Goal: Information Seeking & Learning: Learn about a topic

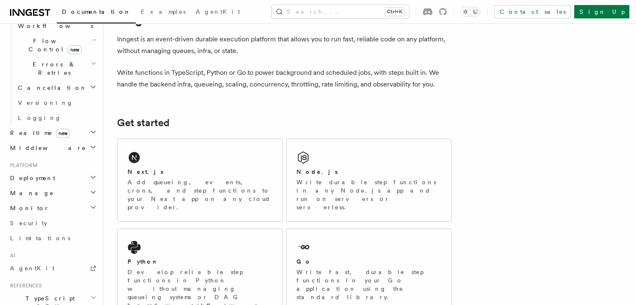
scroll to position [364, 0]
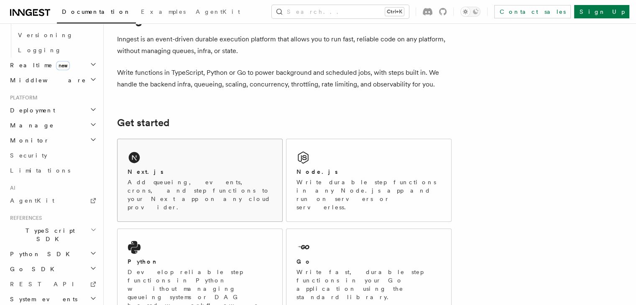
click at [251, 184] on p "Add queueing, events, crons, and step functions to your Next app on any cloud p…" at bounding box center [200, 194] width 145 height 33
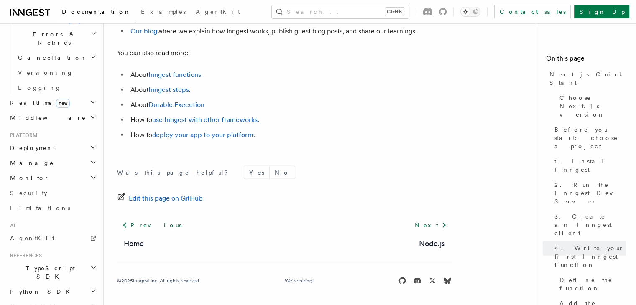
scroll to position [364, 0]
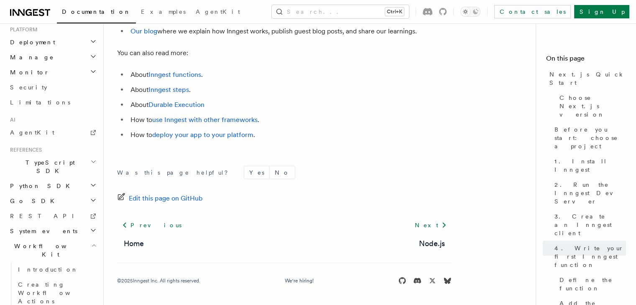
scroll to position [432, 0]
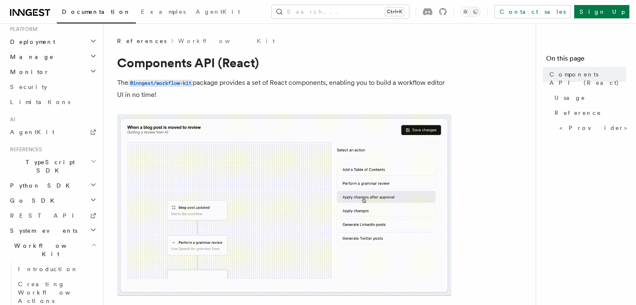
click at [56, 193] on h2 "Go SDK" at bounding box center [53, 200] width 92 height 15
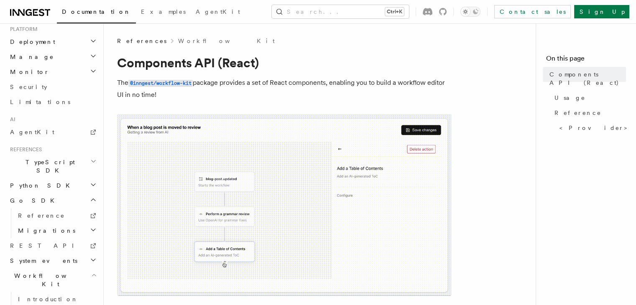
scroll to position [416, 0]
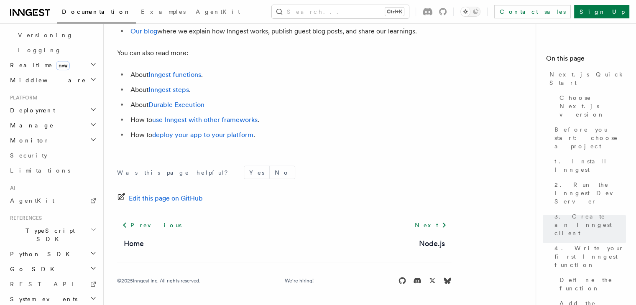
scroll to position [5235, 0]
